Goal: Find specific page/section: Find specific page/section

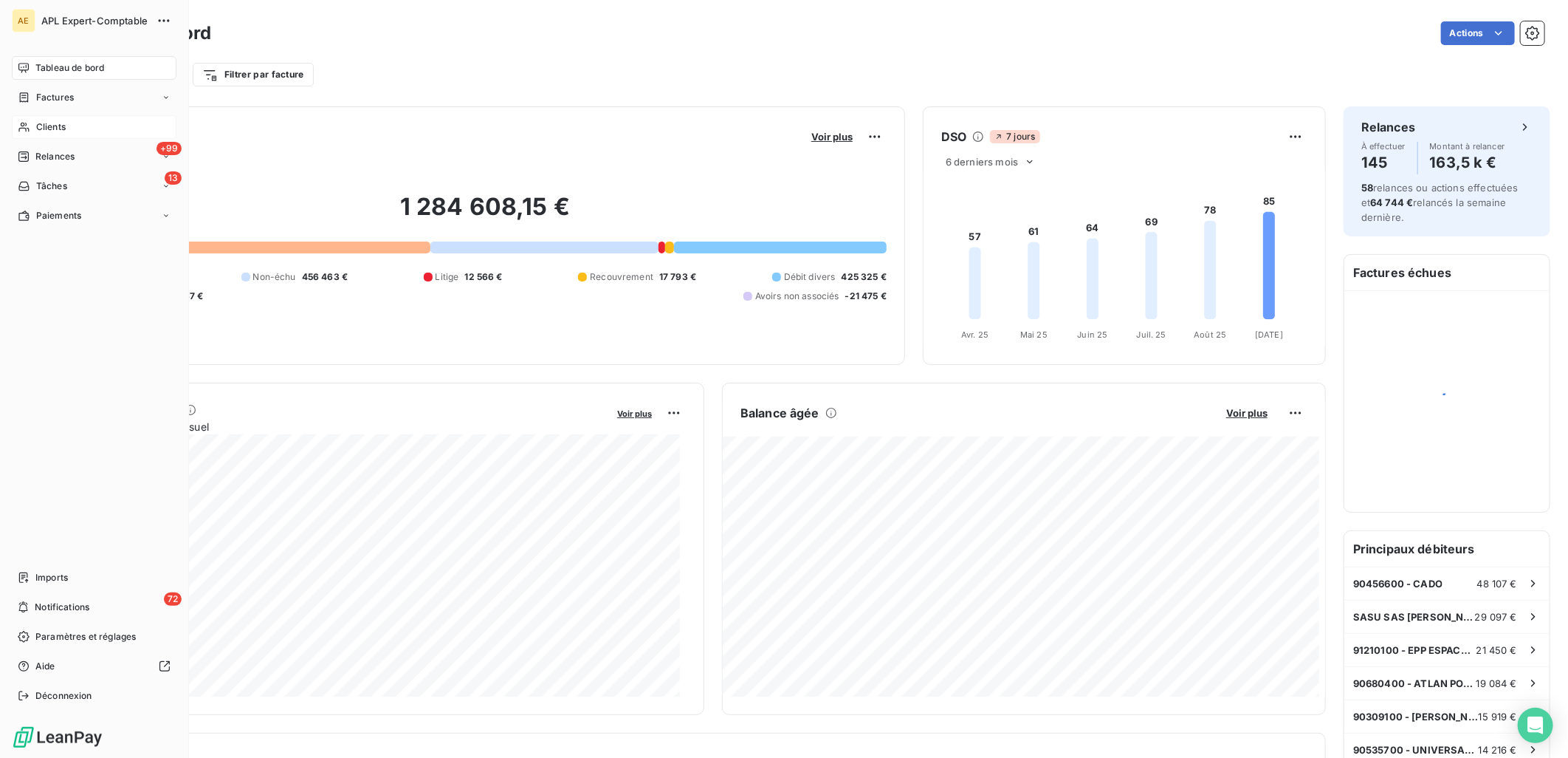
click at [38, 129] on span "Clients" at bounding box center [51, 126] width 30 height 13
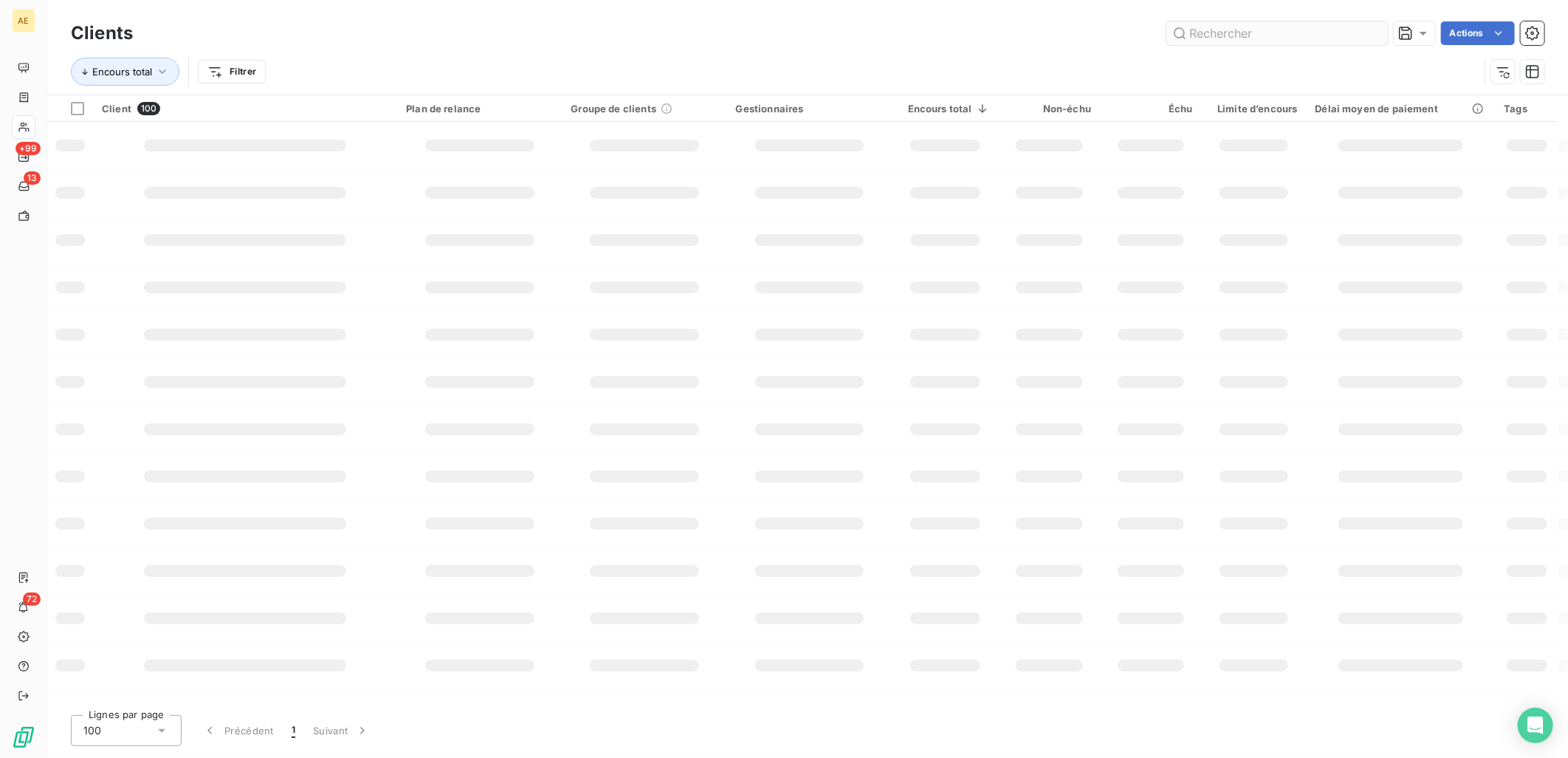
click at [1228, 32] on input "text" at bounding box center [1277, 33] width 221 height 24
type input "ADRINA"
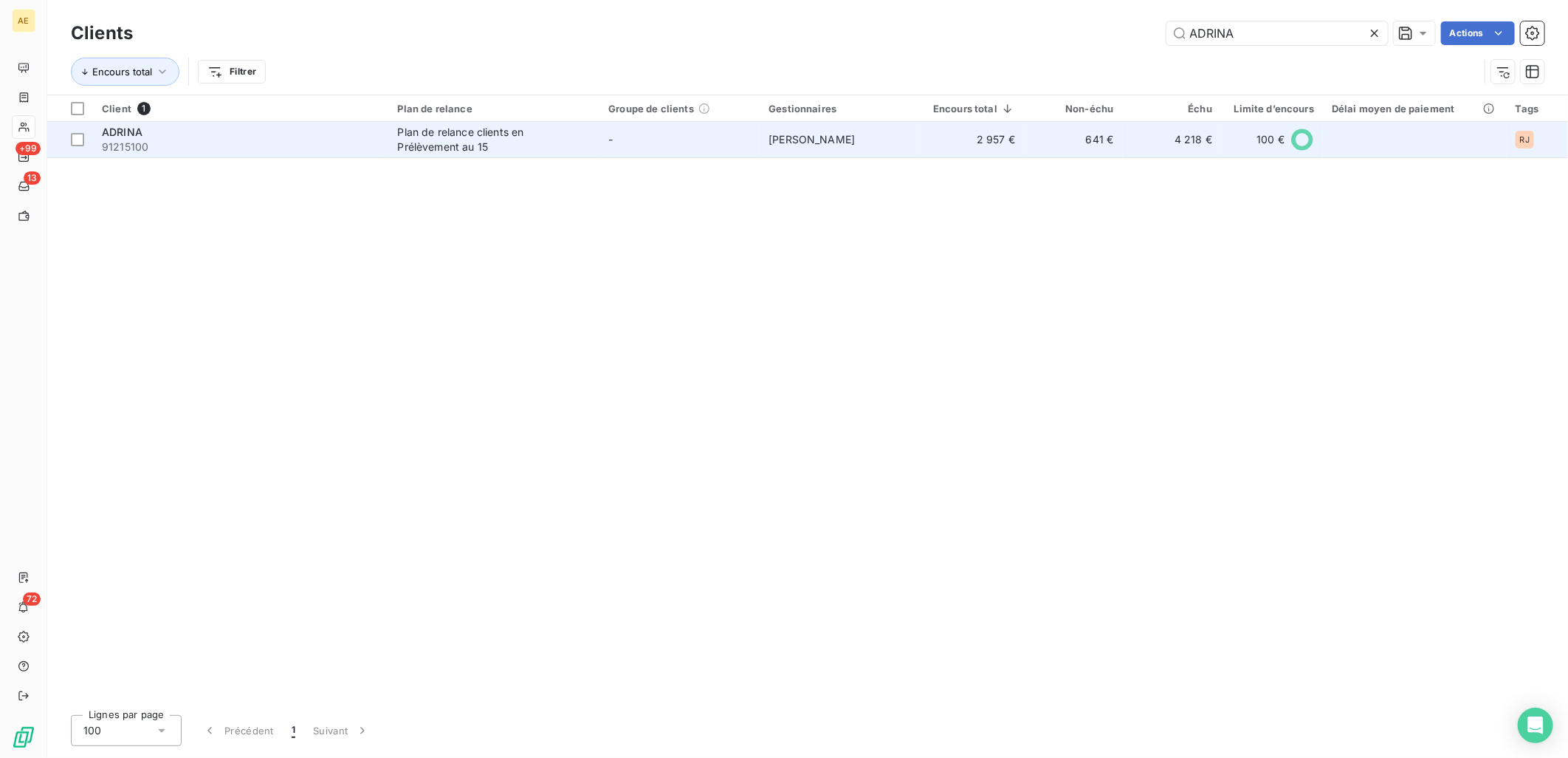
click at [503, 143] on div "Plan de relance clients en Prélèvement au 15" at bounding box center [490, 139] width 185 height 30
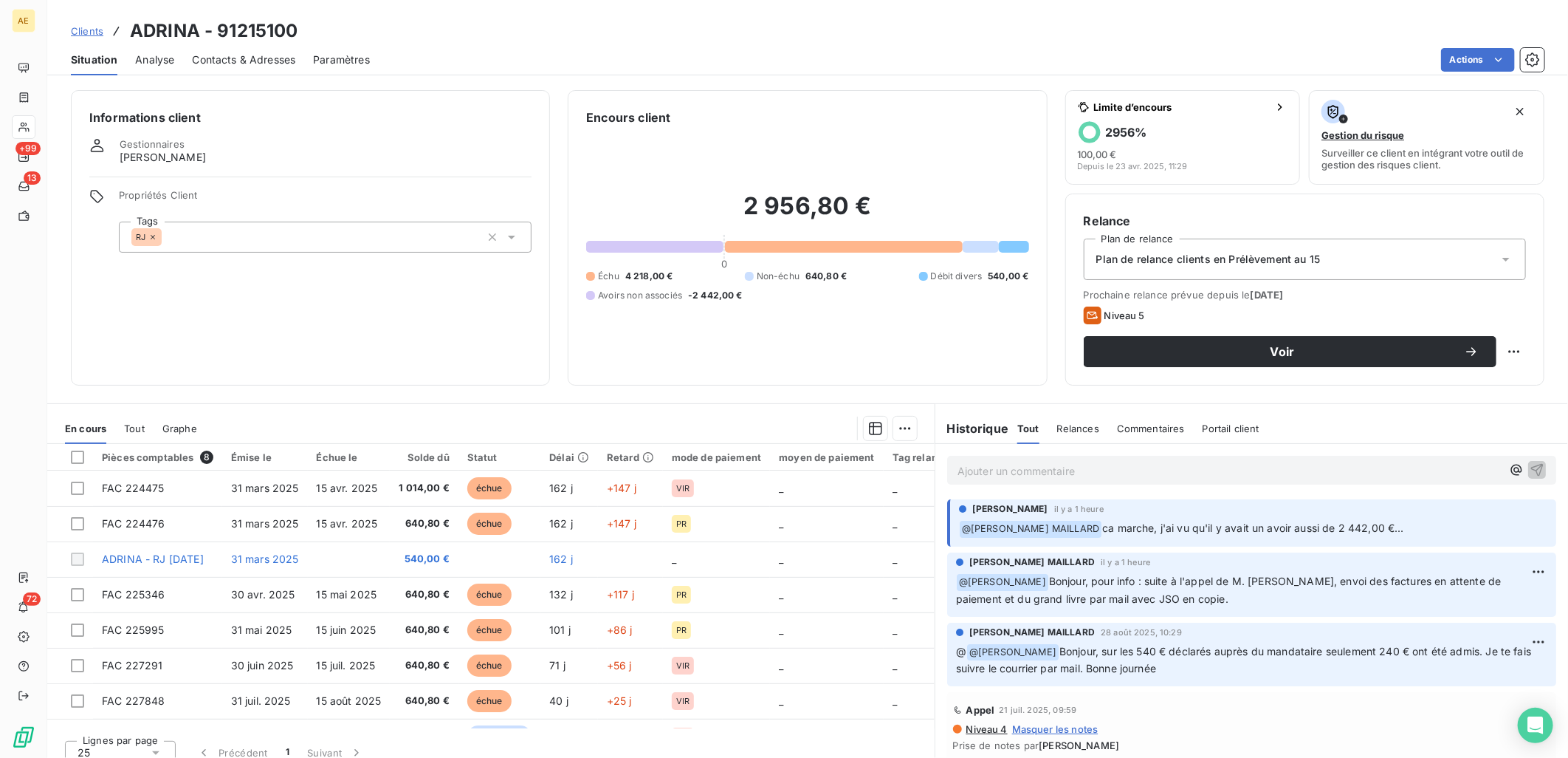
click at [87, 35] on span "Clients" at bounding box center [87, 30] width 32 height 12
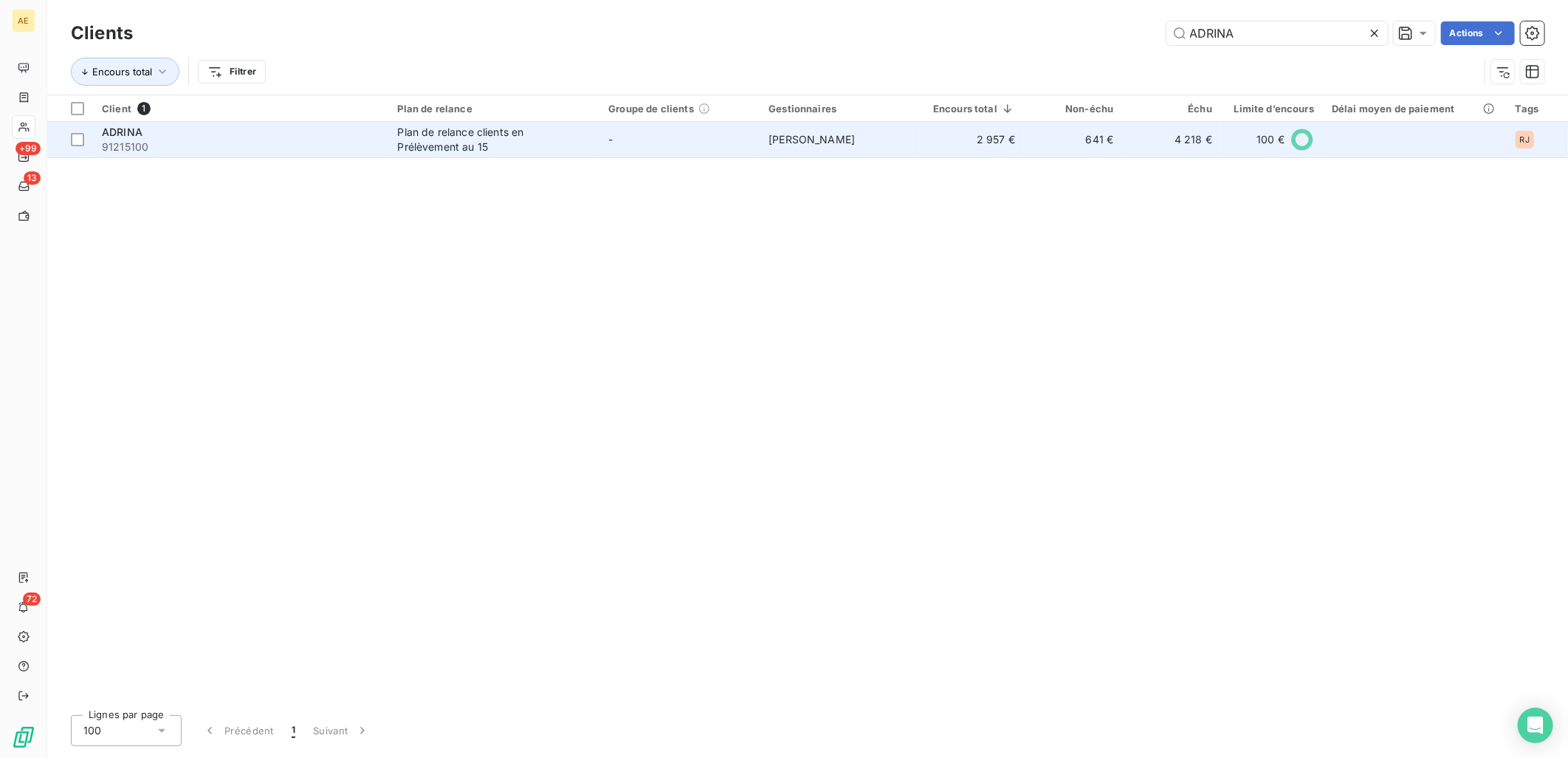
click at [437, 142] on div "Plan de relance clients en Prélèvement au 15" at bounding box center [490, 139] width 185 height 30
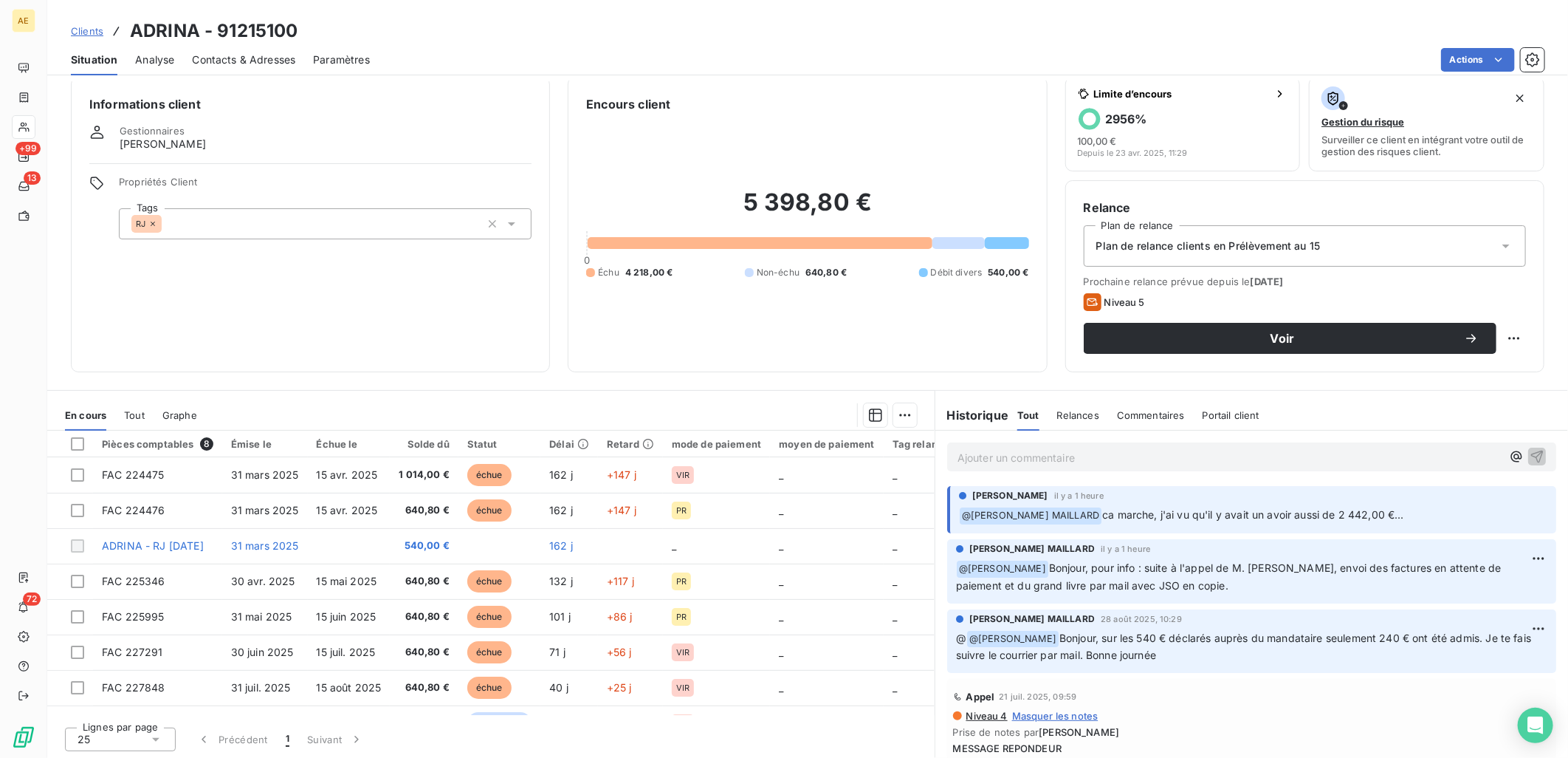
click at [91, 34] on span "Clients" at bounding box center [87, 30] width 32 height 12
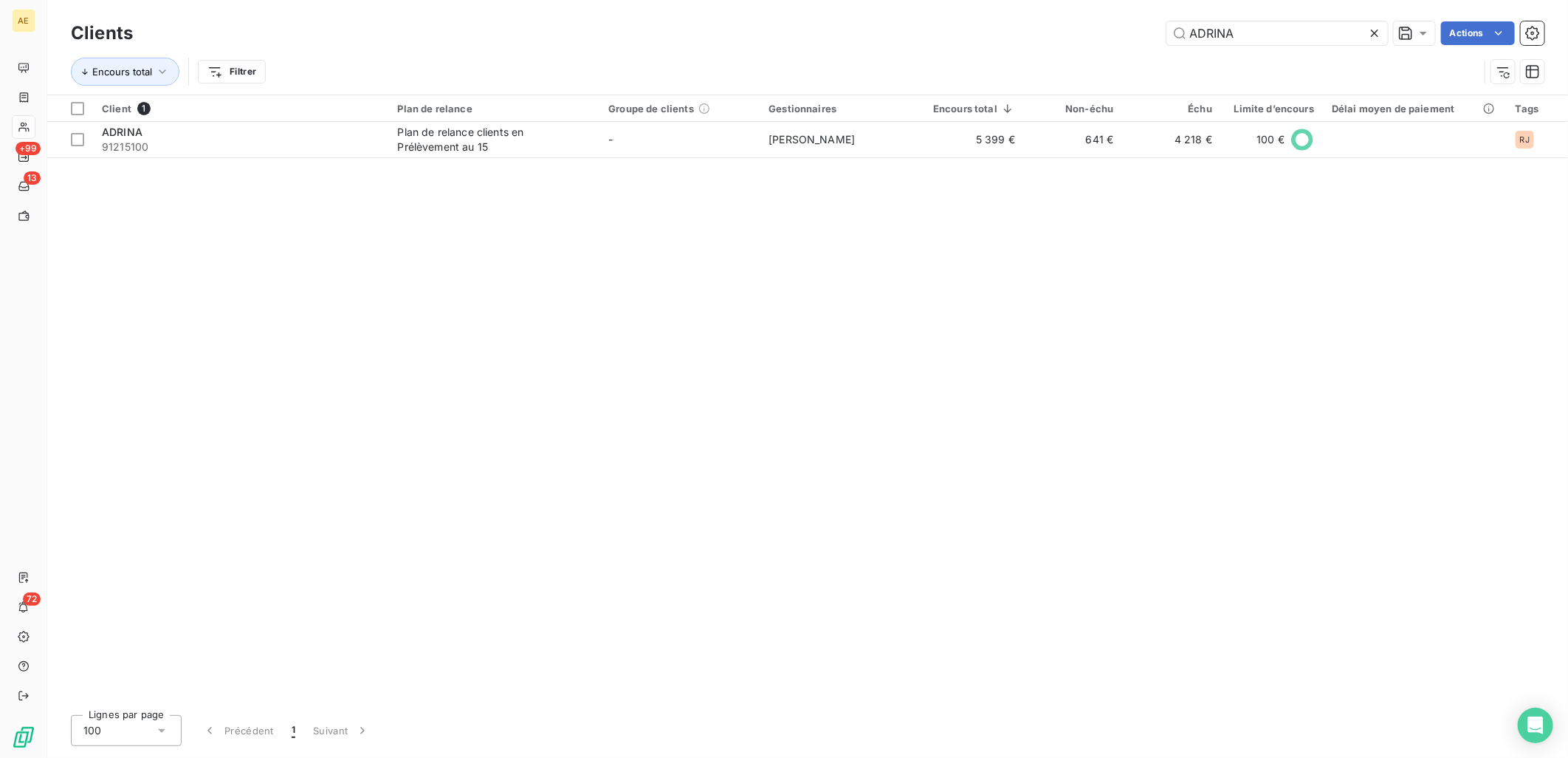
drag, startPoint x: 1301, startPoint y: 31, endPoint x: 876, endPoint y: 68, distance: 426.6
click at [877, 67] on div "Clients ADRINA Actions Encours total Filtrer" at bounding box center [808, 55] width 1474 height 77
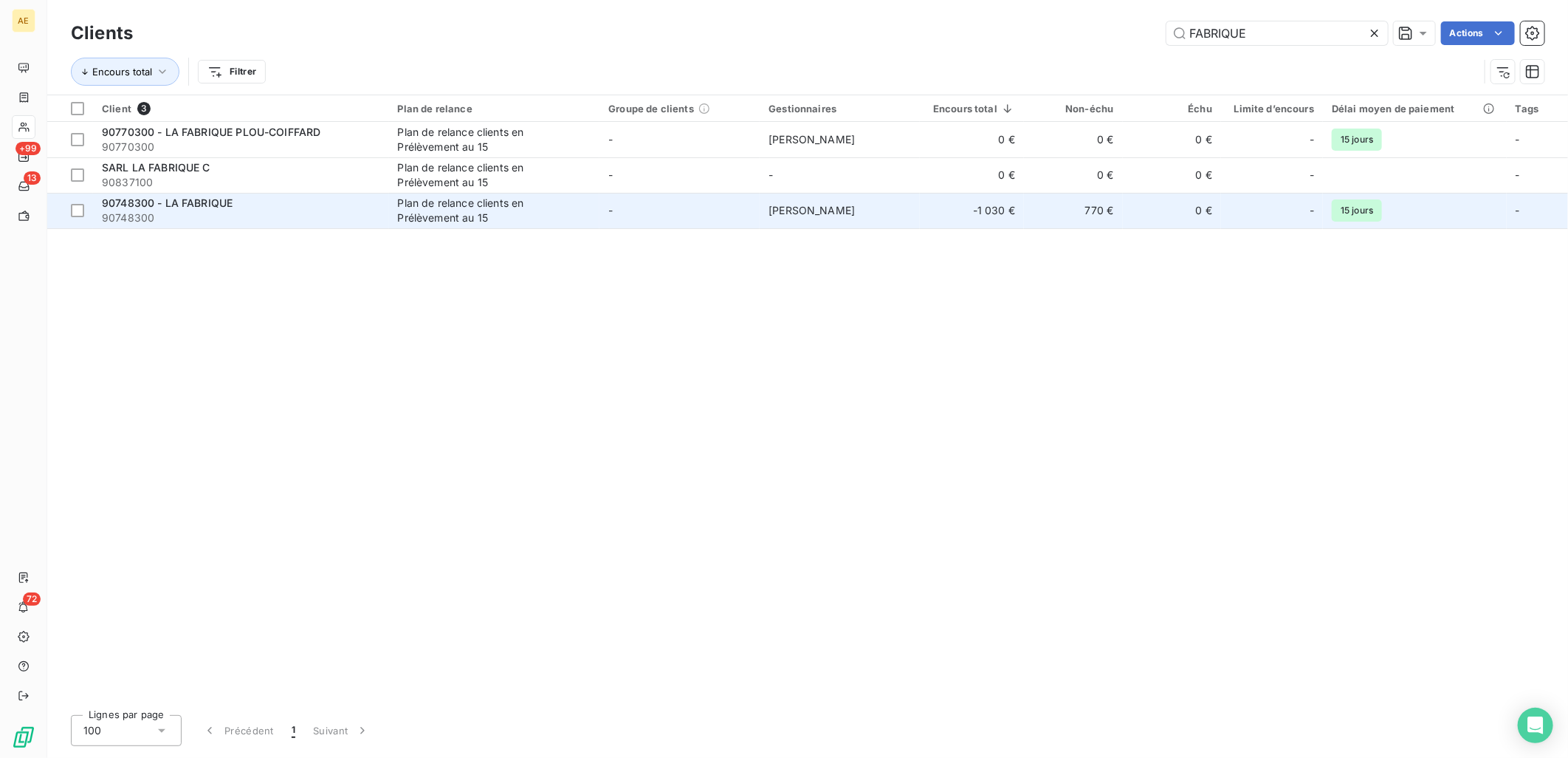
type input "FABRIQUE"
click at [271, 209] on div "90748300 - LA FABRIQUE" at bounding box center [241, 203] width 279 height 15
